Goal: Navigation & Orientation: Find specific page/section

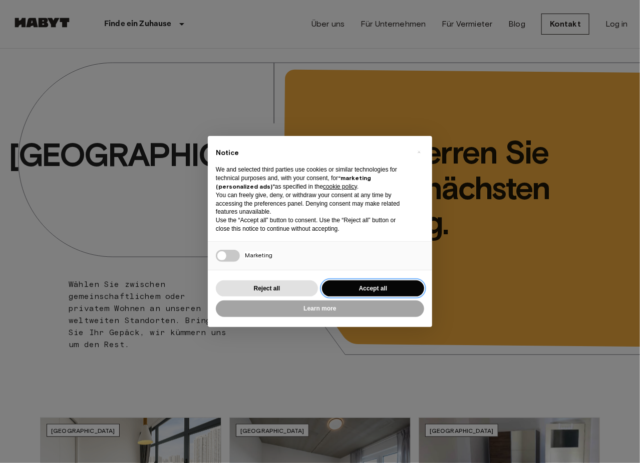
click at [356, 288] on button "Accept all" at bounding box center [373, 288] width 102 height 17
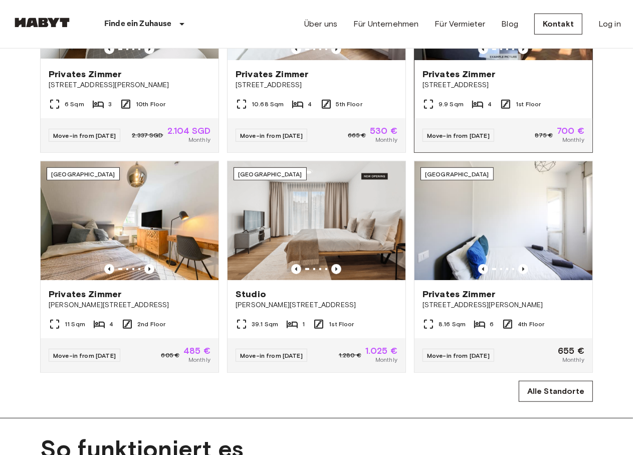
scroll to position [401, 0]
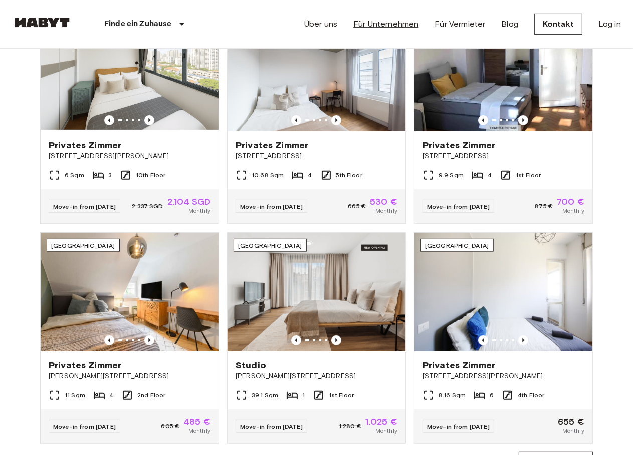
click at [364, 22] on link "Für Unternehmen" at bounding box center [385, 24] width 65 height 12
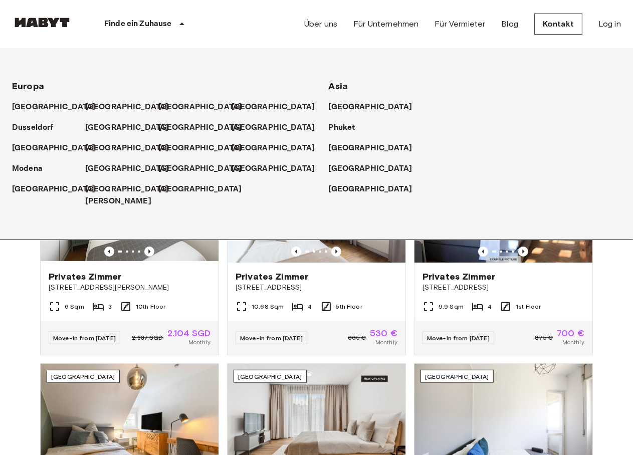
scroll to position [200, 0]
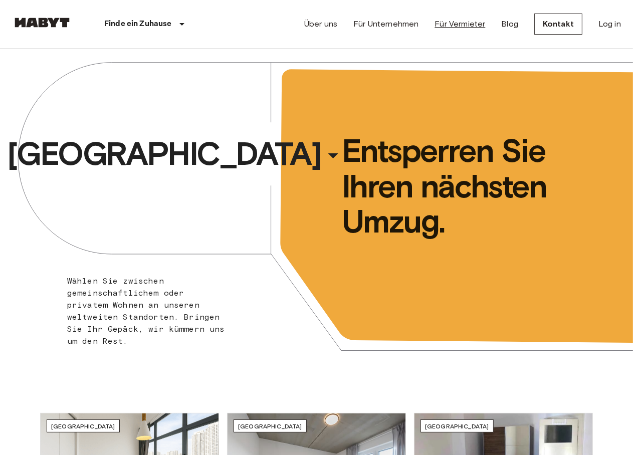
click at [447, 27] on link "Für Vermieter" at bounding box center [460, 24] width 51 height 12
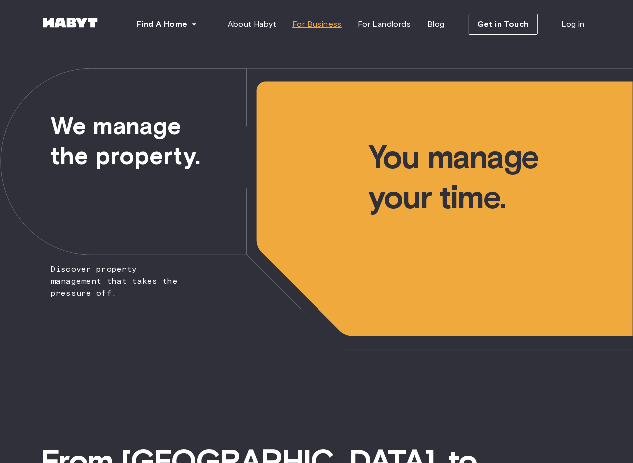
click at [325, 21] on span "For Business" at bounding box center [317, 24] width 50 height 12
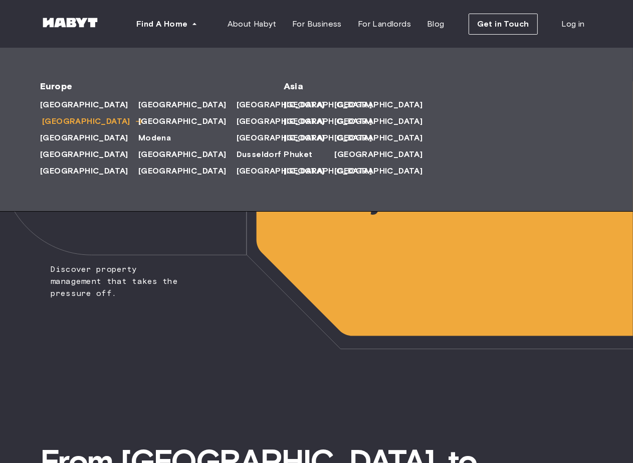
click at [54, 119] on span "[GEOGRAPHIC_DATA]" at bounding box center [86, 121] width 88 height 12
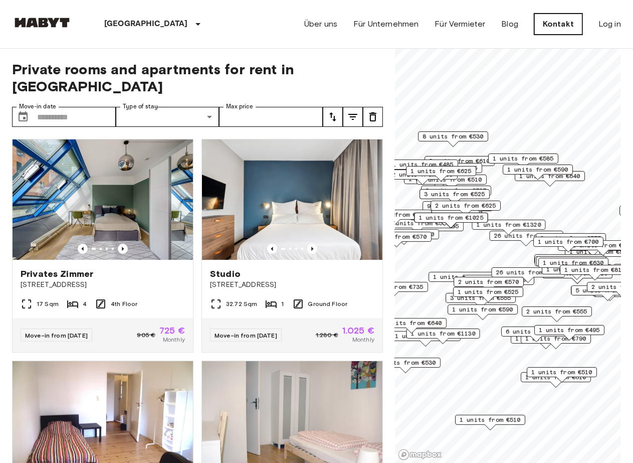
click at [567, 25] on link "Kontakt" at bounding box center [558, 24] width 48 height 21
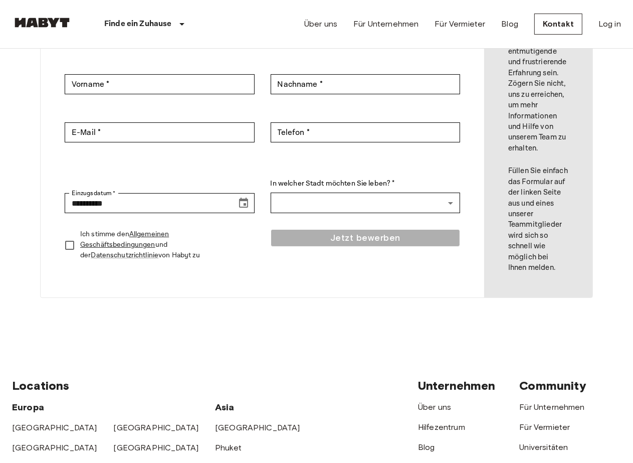
scroll to position [44, 0]
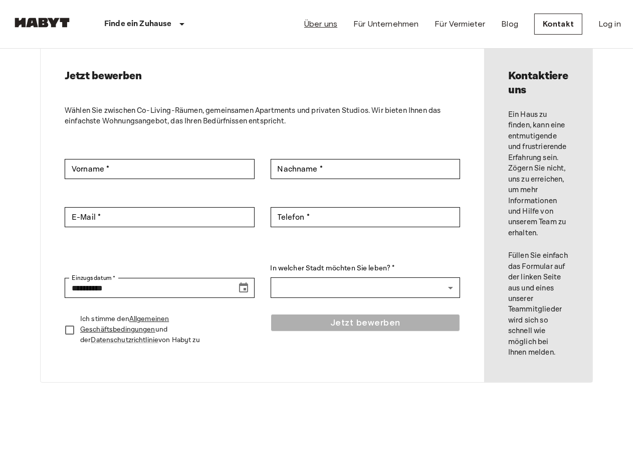
click at [324, 29] on link "Über uns" at bounding box center [320, 24] width 33 height 12
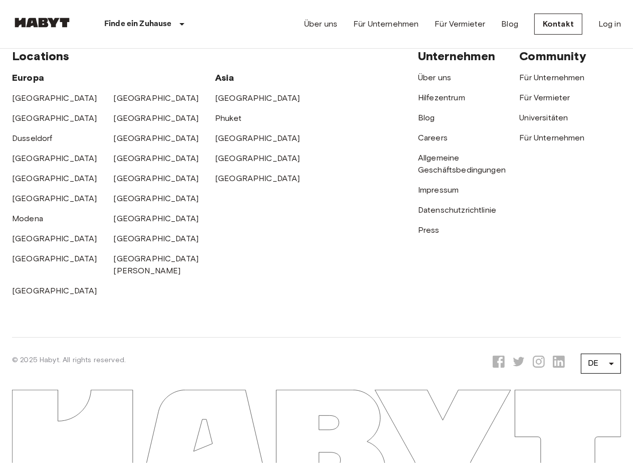
scroll to position [3408, 0]
click at [443, 194] on link "Impressum" at bounding box center [438, 190] width 41 height 10
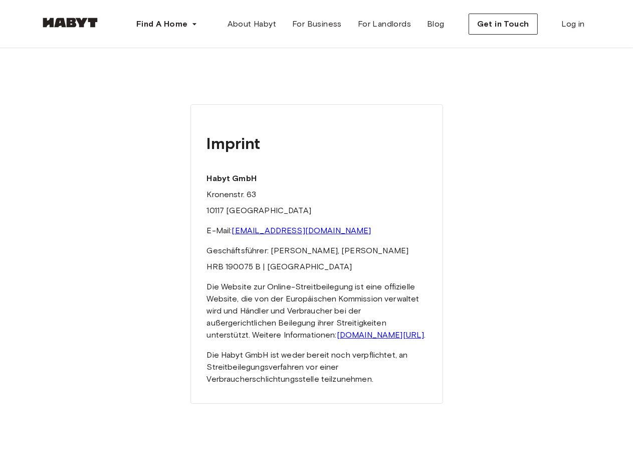
click at [269, 230] on link "[EMAIL_ADDRESS][DOMAIN_NAME]" at bounding box center [301, 231] width 139 height 10
